Goal: Task Accomplishment & Management: Use online tool/utility

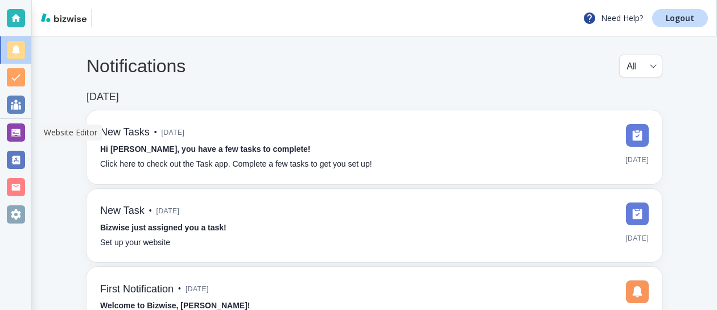
click at [18, 126] on div at bounding box center [16, 133] width 18 height 18
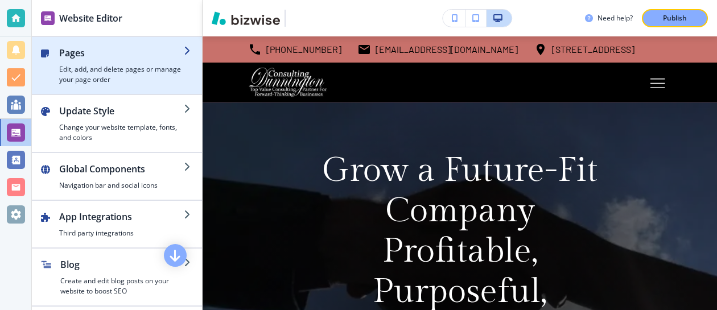
click at [56, 63] on div "button" at bounding box center [54, 65] width 9 height 39
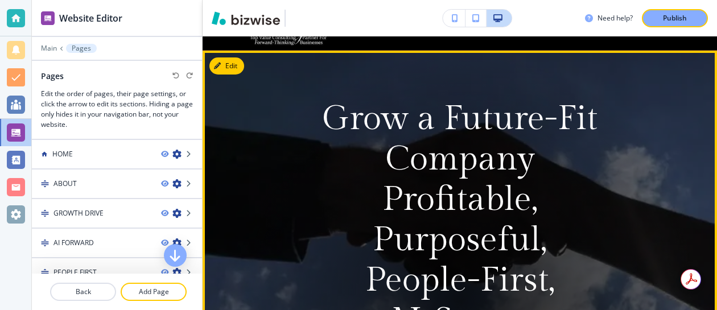
scroll to position [66, 0]
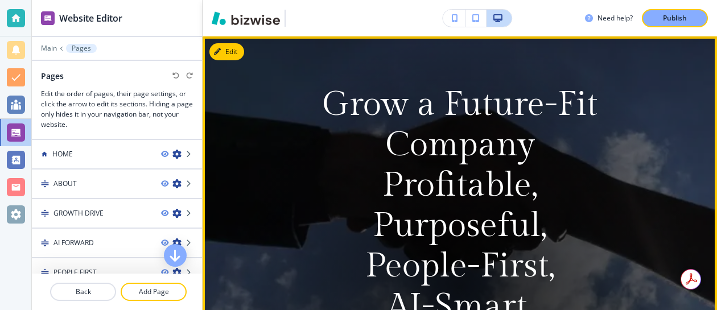
click at [415, 154] on p "Grow a Future-Fit Company" at bounding box center [460, 124] width 298 height 81
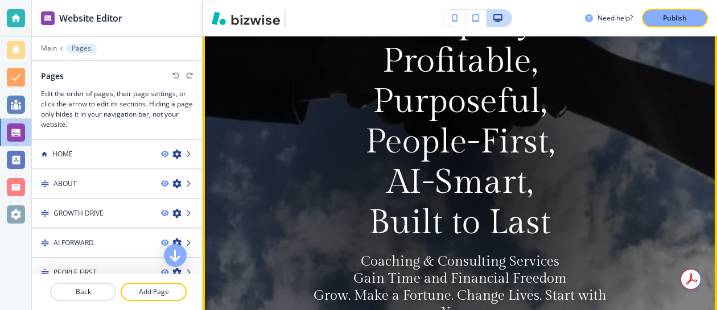
scroll to position [0, 0]
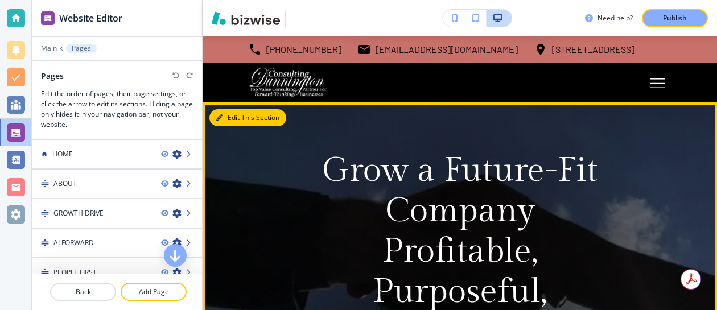
click at [232, 118] on button "Edit This Section" at bounding box center [248, 117] width 77 height 17
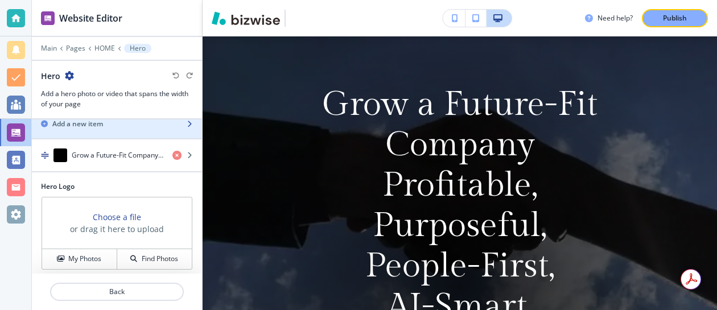
scroll to position [38, 0]
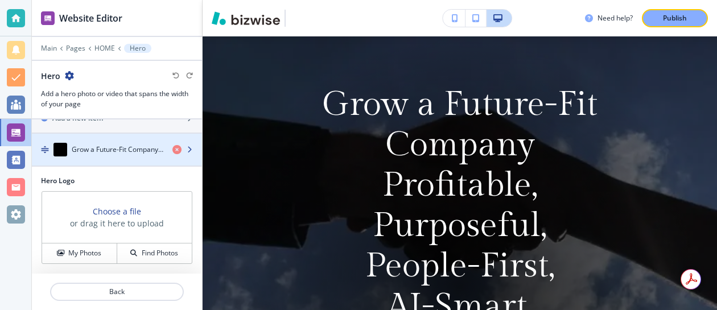
click at [136, 140] on div "button" at bounding box center [117, 138] width 170 height 9
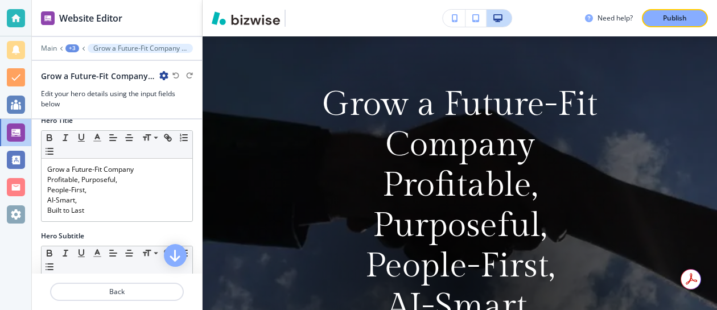
scroll to position [127, 0]
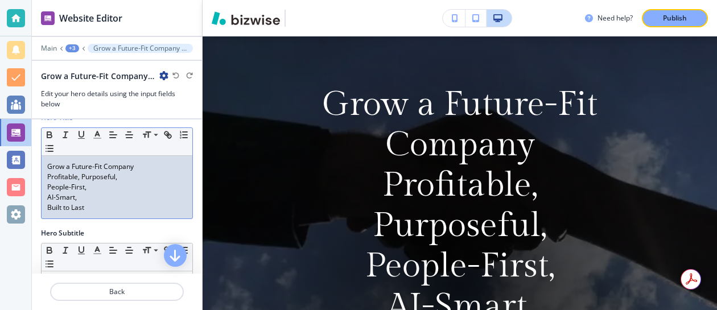
click at [141, 169] on p "Grow a Future-Fit Company" at bounding box center [117, 167] width 140 height 10
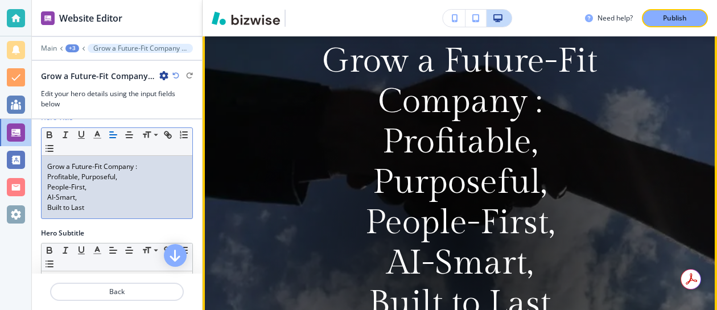
scroll to position [124, 0]
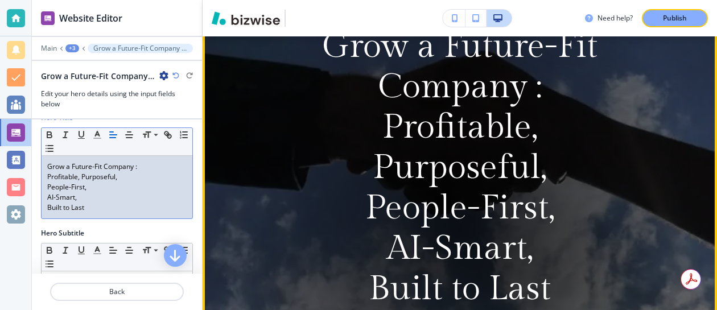
click at [292, 153] on div at bounding box center [460, 227] width 499 height 499
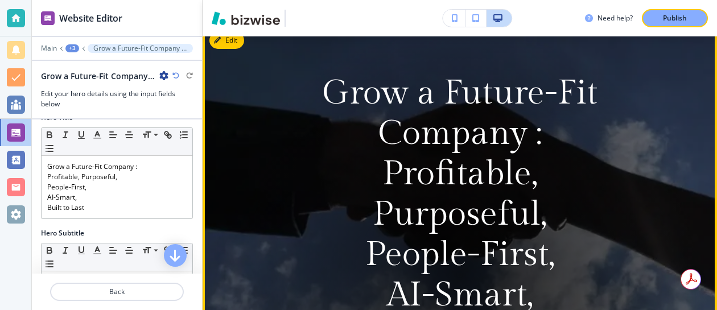
scroll to position [80, 0]
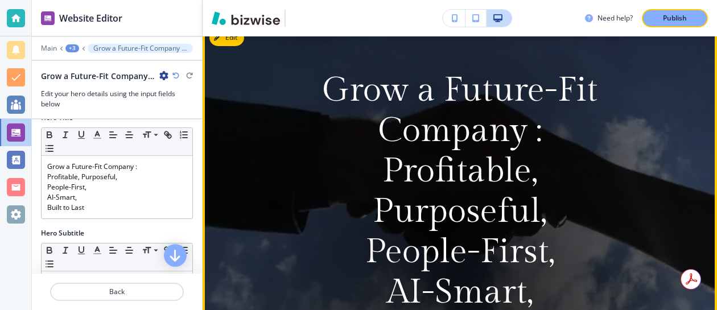
click at [292, 153] on div at bounding box center [460, 271] width 499 height 499
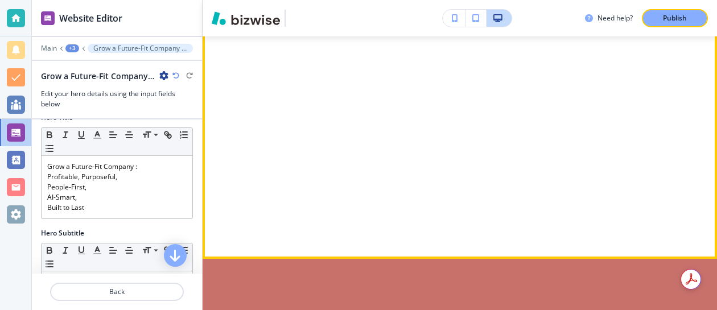
scroll to position [1859, 0]
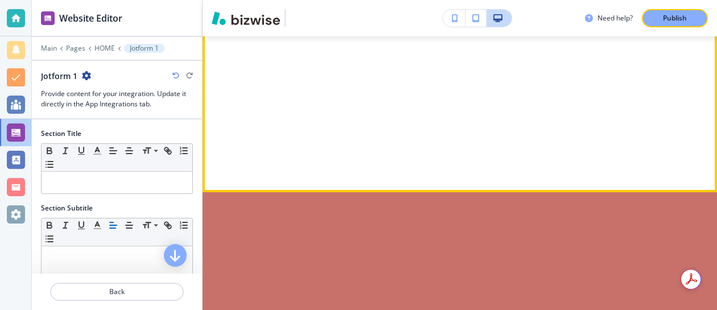
scroll to position [1918, 0]
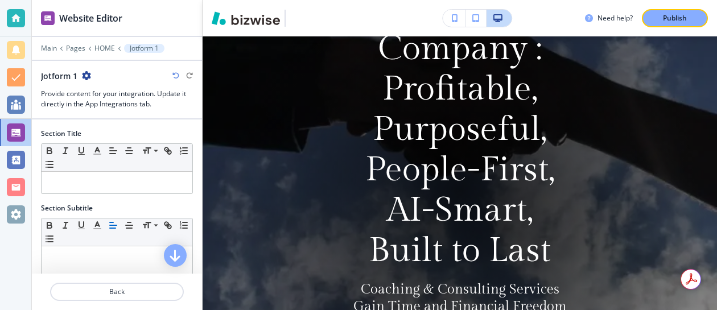
scroll to position [0, 0]
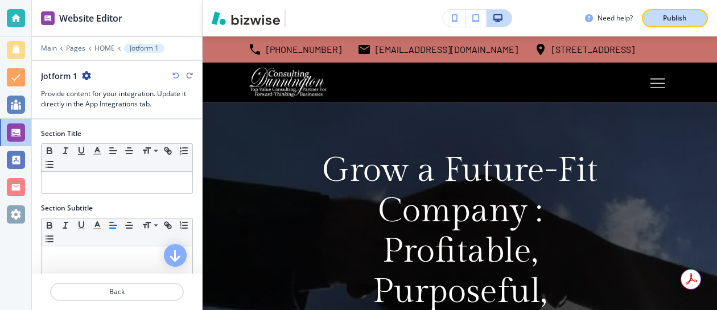
click at [672, 15] on p "Publish" at bounding box center [675, 18] width 24 height 10
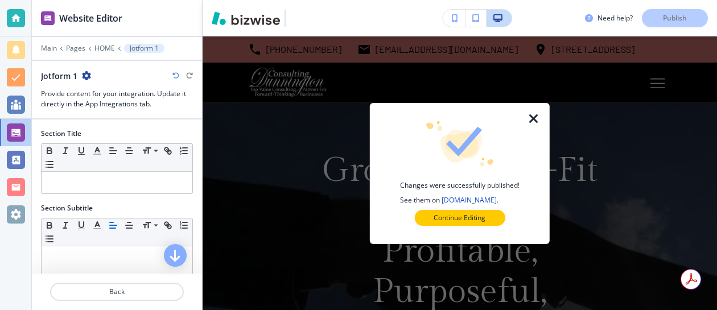
click at [539, 118] on icon "button" at bounding box center [534, 119] width 14 height 14
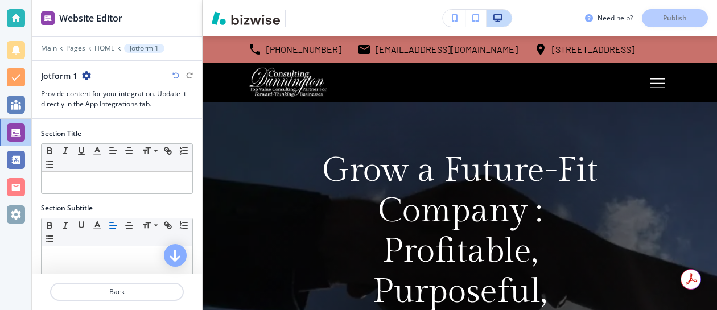
click at [584, 5] on div "Need help? Publish" at bounding box center [460, 18] width 515 height 36
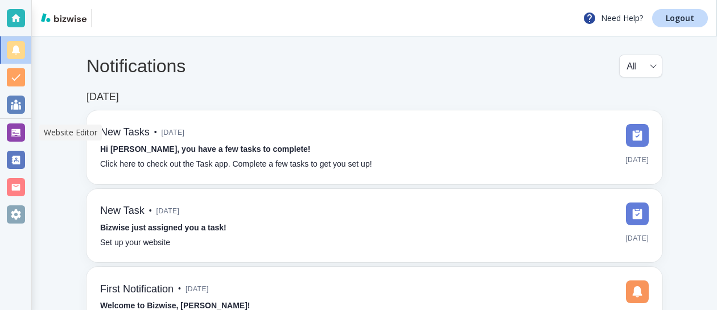
click at [18, 131] on div at bounding box center [16, 133] width 18 height 18
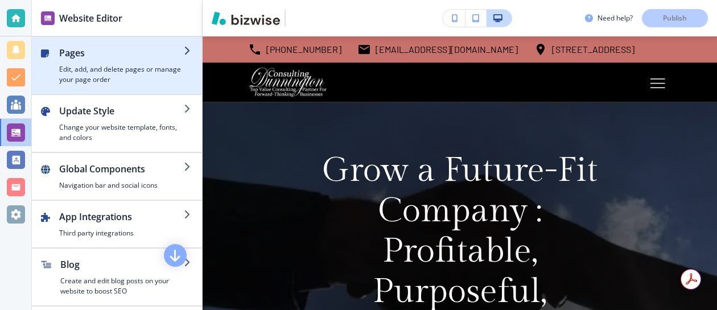
click at [97, 54] on h2 "Pages" at bounding box center [121, 53] width 125 height 14
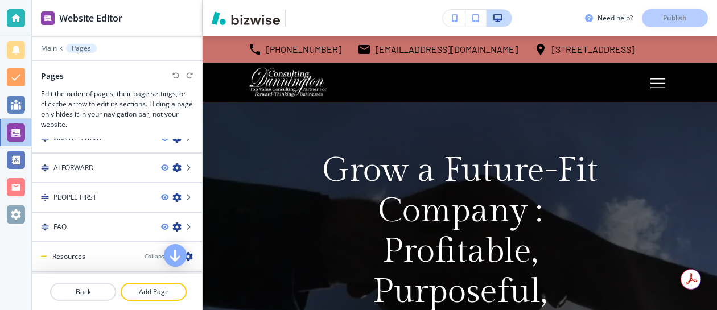
scroll to position [77, 0]
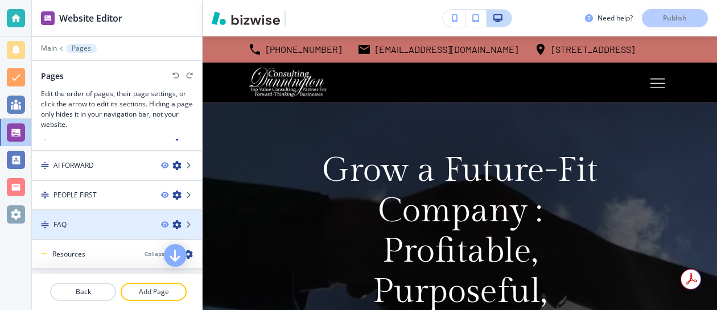
click at [65, 220] on h4 "FAQ" at bounding box center [60, 225] width 13 height 10
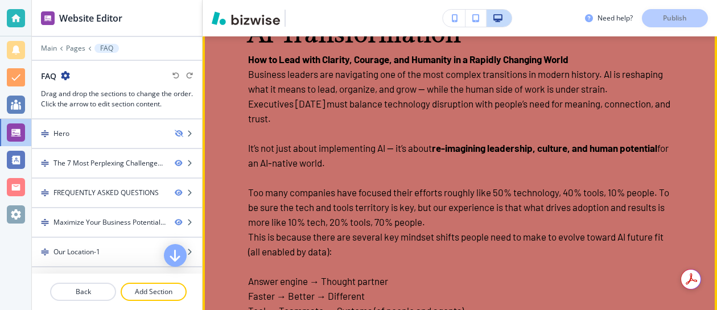
scroll to position [159, 0]
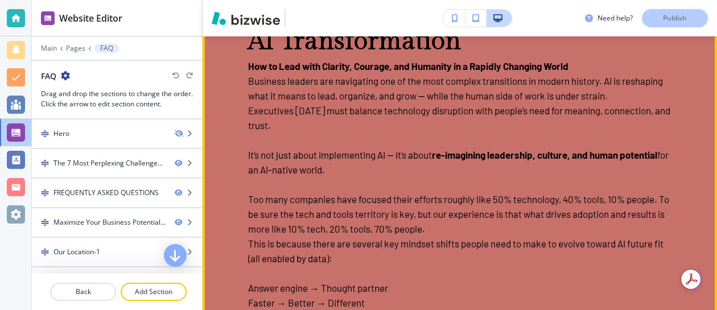
click at [433, 134] on p at bounding box center [460, 140] width 424 height 15
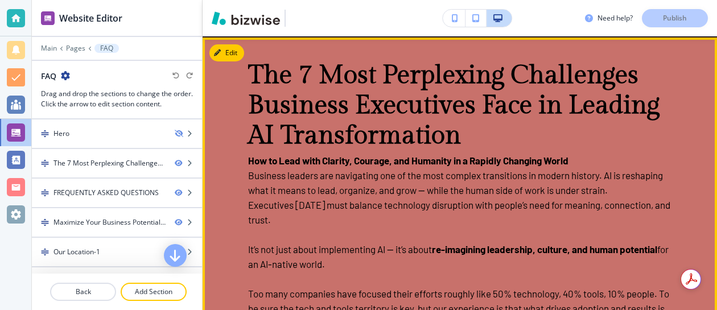
scroll to position [0, 0]
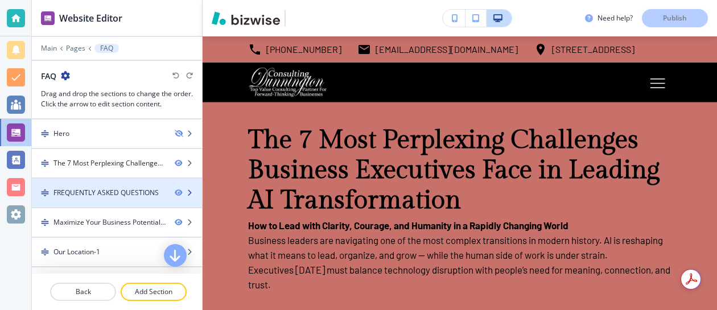
click at [117, 188] on div "FREQUENTLY ASKED QUESTIONS" at bounding box center [106, 193] width 105 height 10
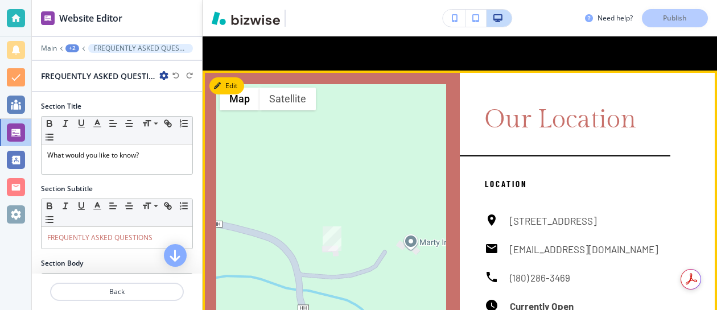
scroll to position [3624, 0]
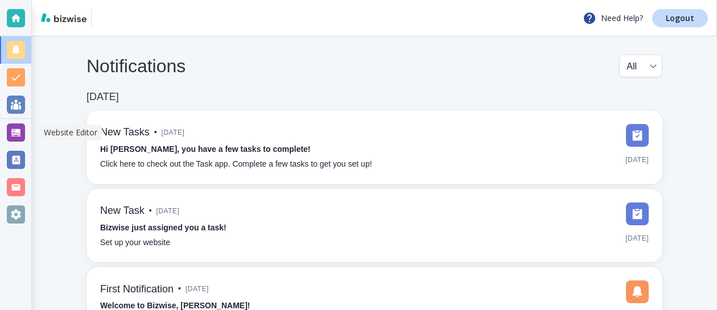
click at [18, 132] on div at bounding box center [16, 133] width 18 height 18
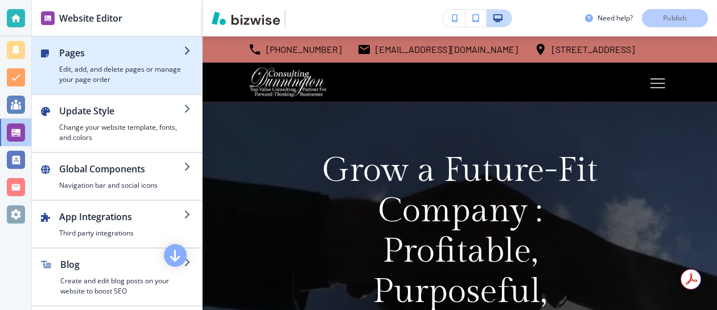
click at [68, 68] on h4 "Edit, add, and delete pages or manage your page order" at bounding box center [121, 74] width 125 height 20
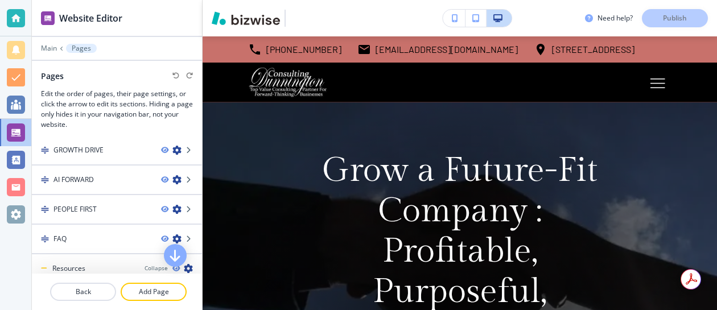
scroll to position [75, 0]
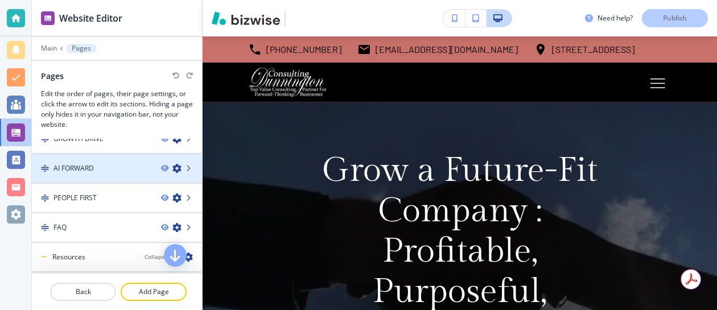
click at [85, 168] on h4 "AI FORWARD" at bounding box center [74, 168] width 40 height 10
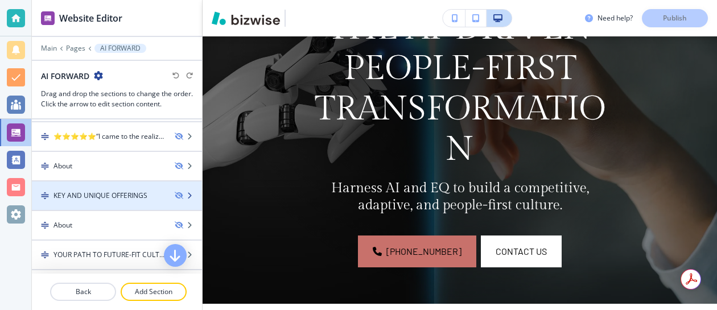
scroll to position [79, 0]
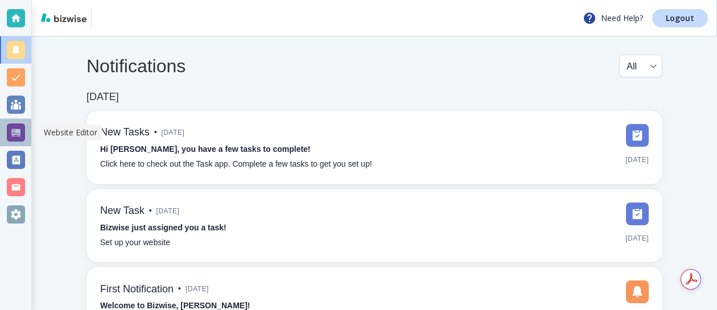
click at [15, 128] on div at bounding box center [16, 133] width 18 height 18
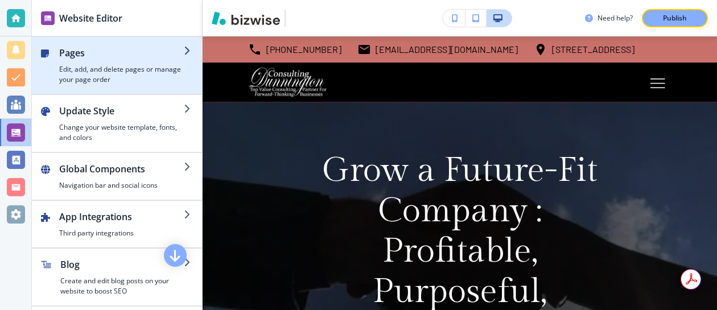
click at [94, 68] on h4 "Edit, add, and delete pages or manage your page order" at bounding box center [121, 74] width 125 height 20
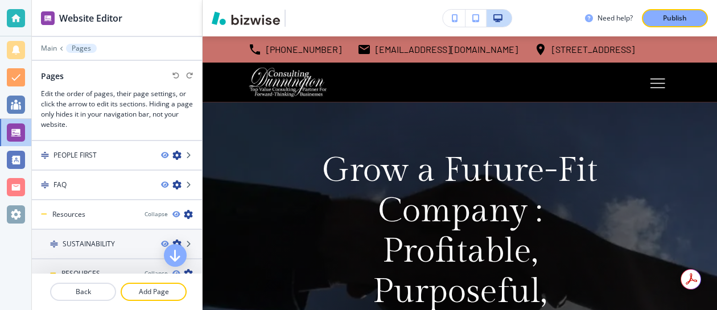
scroll to position [122, 0]
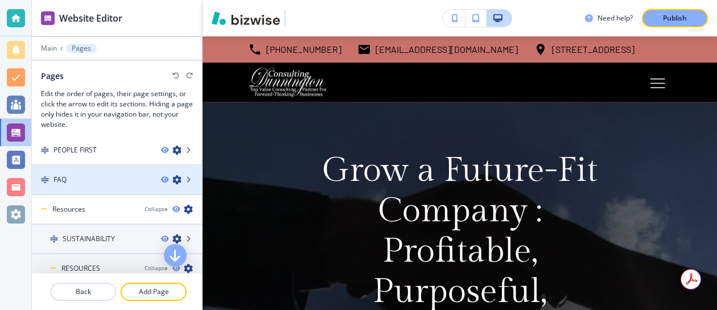
click at [64, 173] on div at bounding box center [117, 170] width 170 height 9
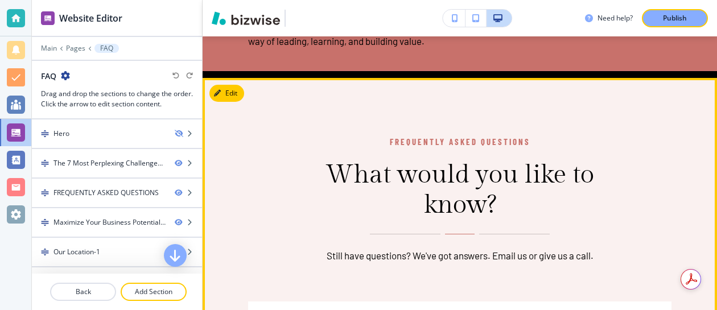
scroll to position [2063, 0]
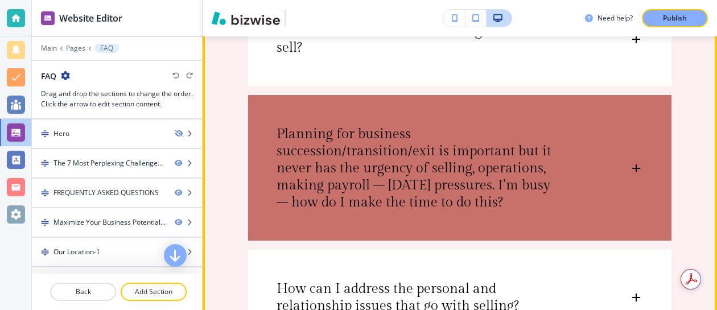
click at [340, 165] on p "Planning for business succession/transition/exit is important but it never has …" at bounding box center [419, 168] width 285 height 85
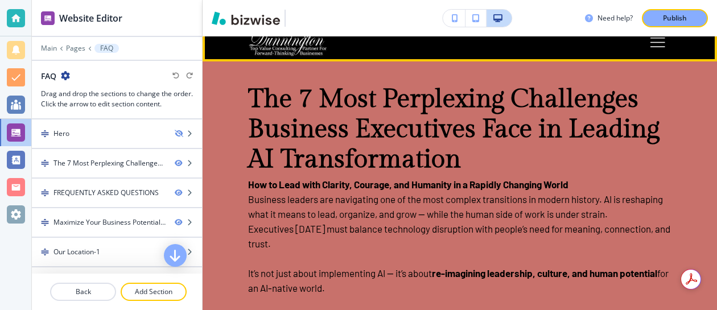
scroll to position [56, 0]
